Goal: Find specific page/section: Find specific page/section

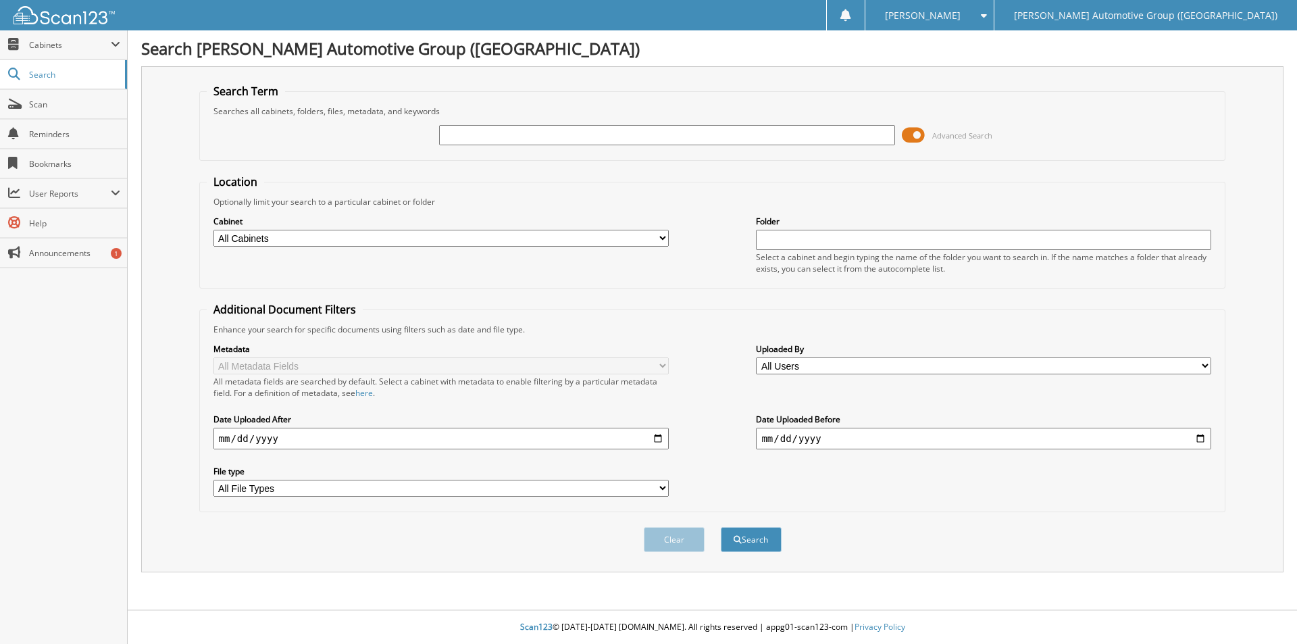
click at [555, 134] on input "text" at bounding box center [666, 135] width 455 height 20
type input "460764"
click at [721, 527] on button "Search" at bounding box center [751, 539] width 61 height 25
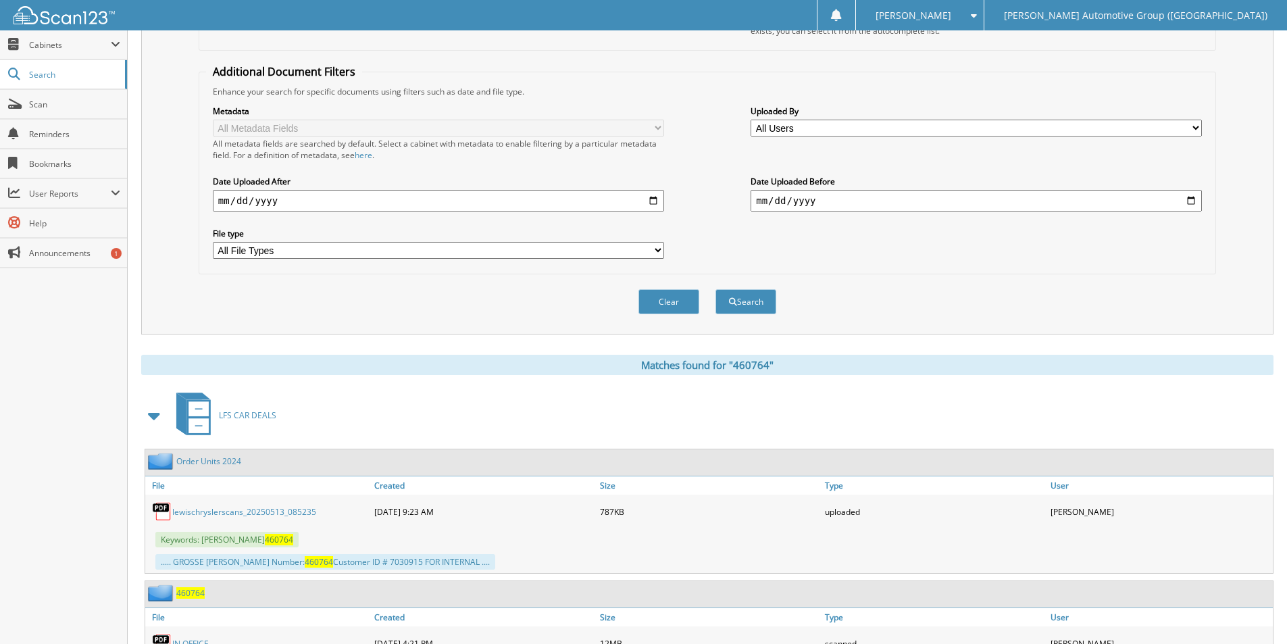
scroll to position [326, 0]
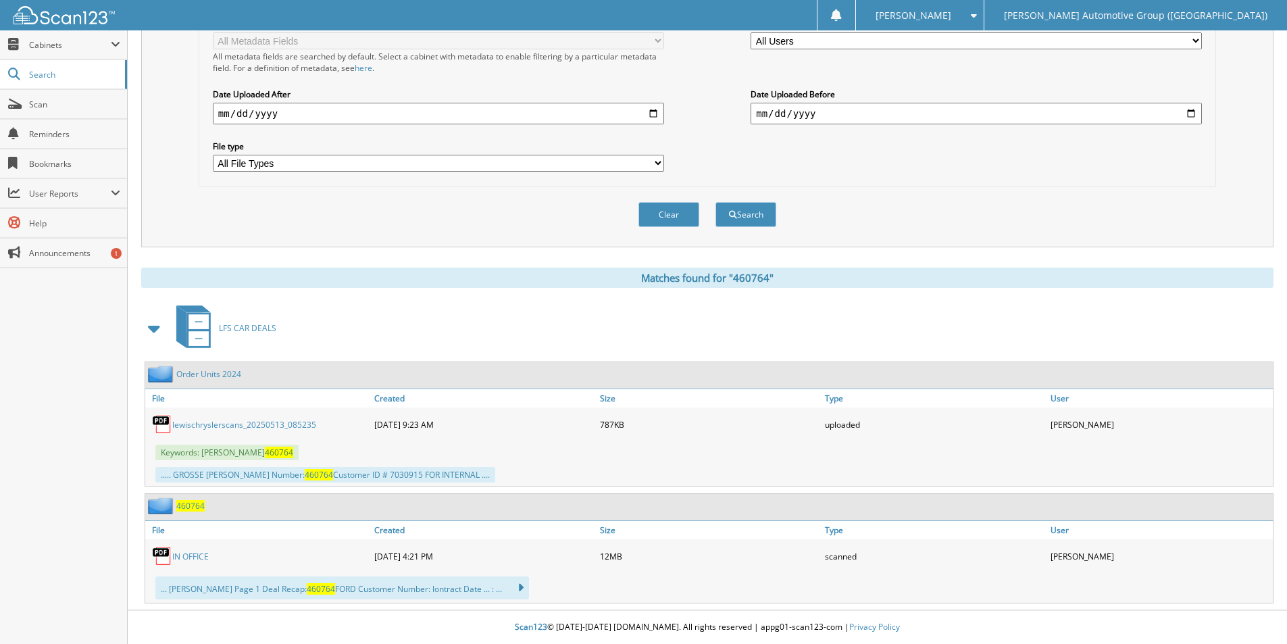
click at [195, 504] on span "460764" at bounding box center [190, 505] width 28 height 11
